Goal: Information Seeking & Learning: Learn about a topic

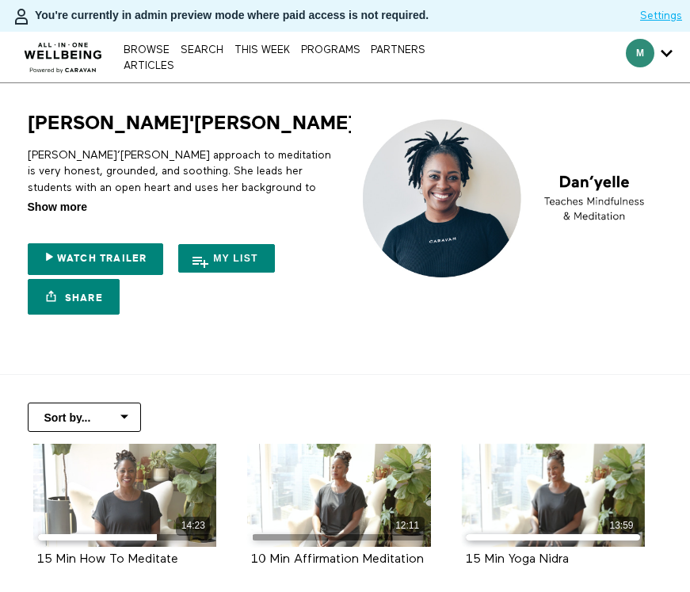
click at [54, 204] on span "Show more" at bounding box center [57, 207] width 59 height 17
click at [0, 0] on input "Show more Show less" at bounding box center [0, 0] width 0 height 0
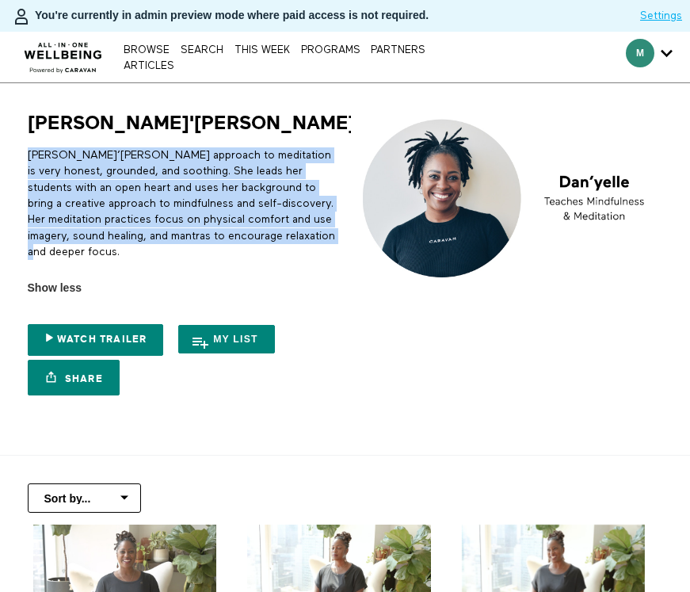
drag, startPoint x: 29, startPoint y: 155, endPoint x: 323, endPoint y: 242, distance: 306.4
click at [323, 242] on div "Dan’yelle’s approach to meditation is very honest, grounded, and soothing. She …" at bounding box center [184, 211] width 312 height 128
copy p "Dan’yelle’s approach to meditation is very honest, grounded, and soothing. She …"
